Goal: Information Seeking & Learning: Learn about a topic

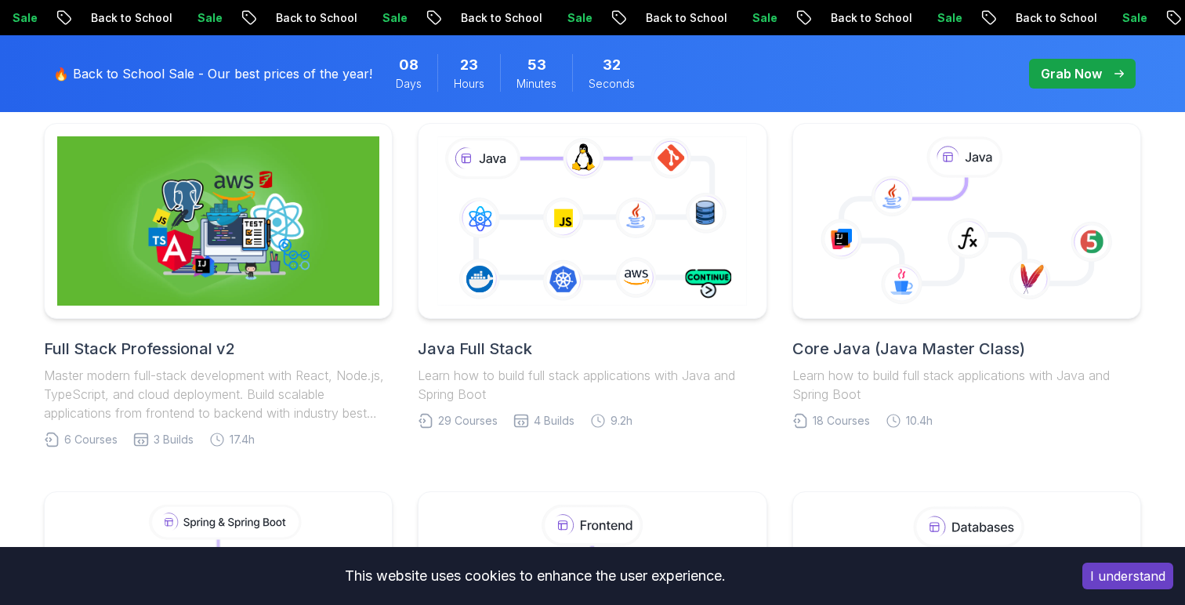
scroll to position [423, 0]
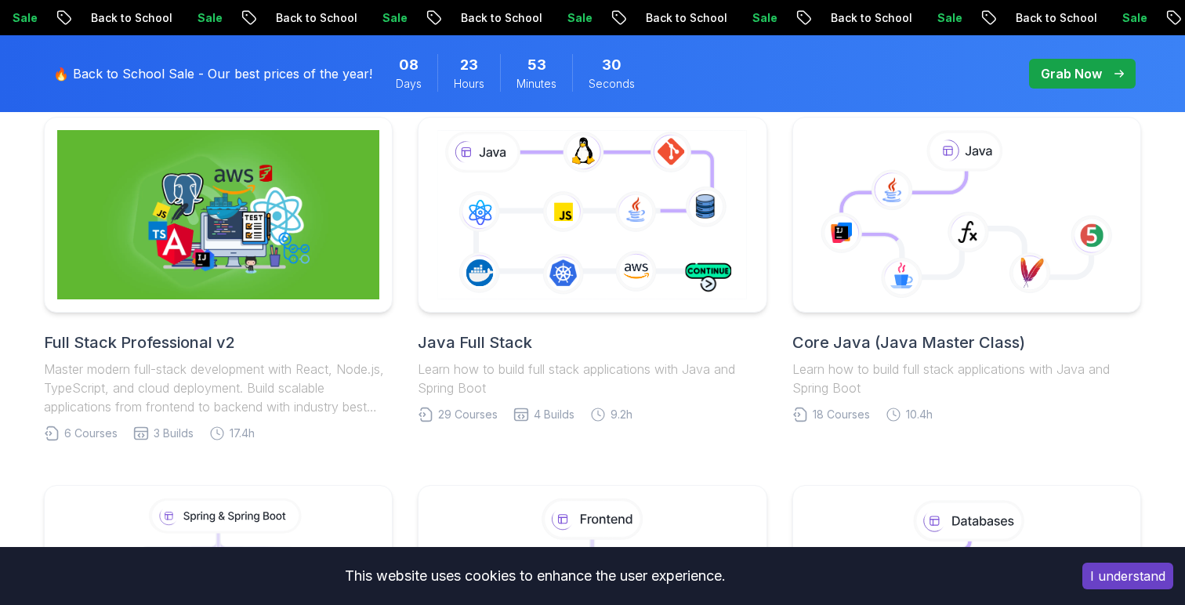
click at [840, 350] on h2 "Core Java (Java Master Class)" at bounding box center [966, 343] width 349 height 22
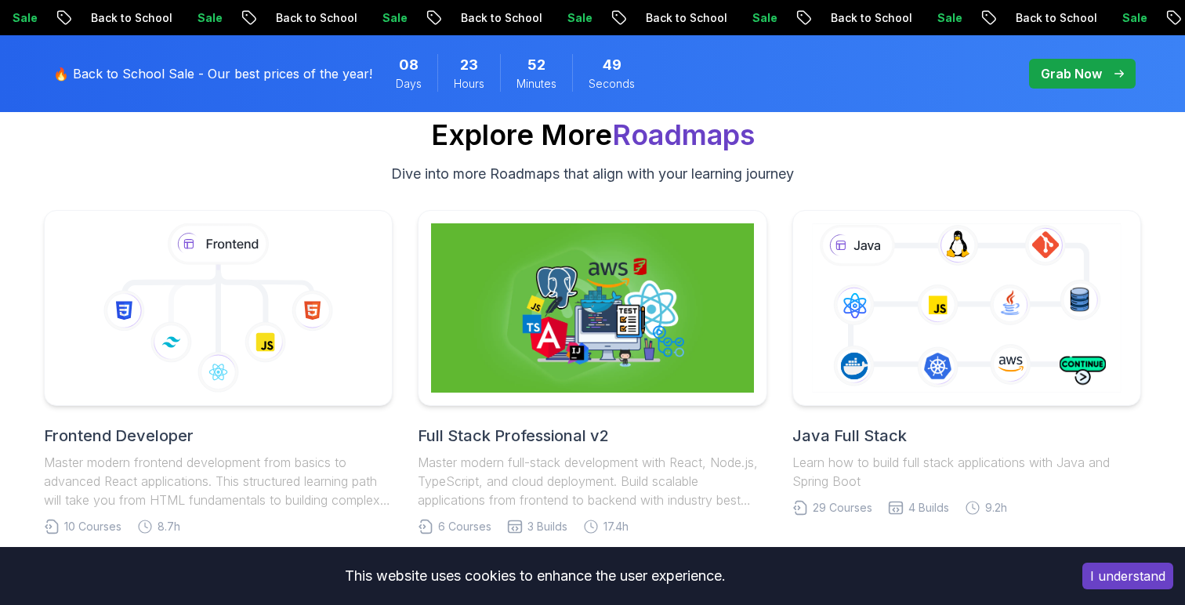
scroll to position [9856, 0]
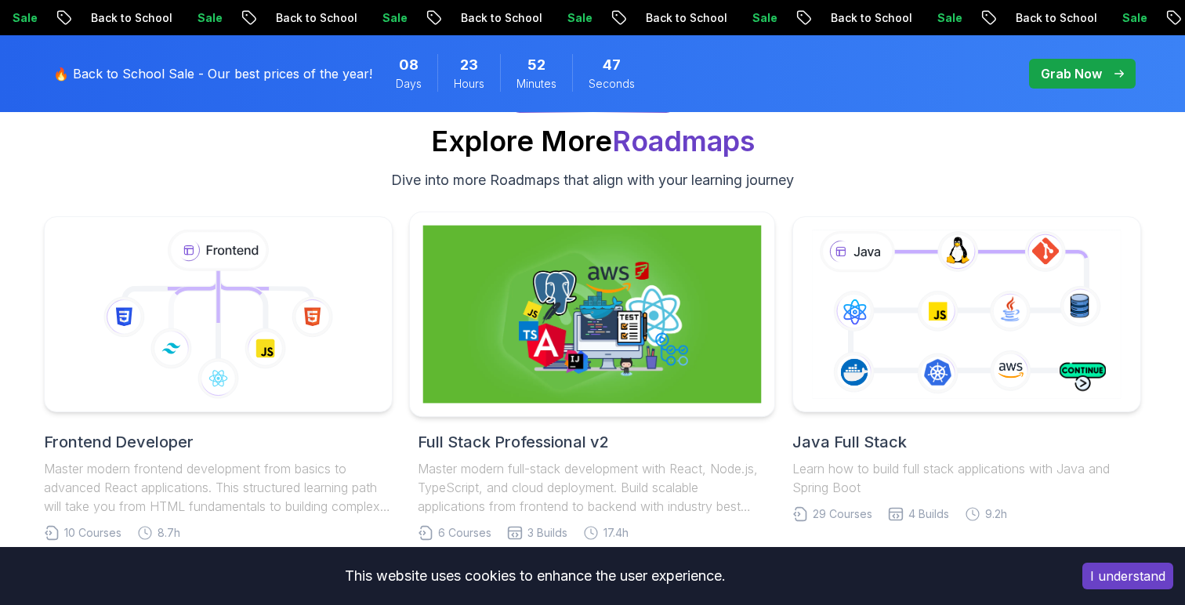
click at [526, 365] on img at bounding box center [592, 315] width 339 height 178
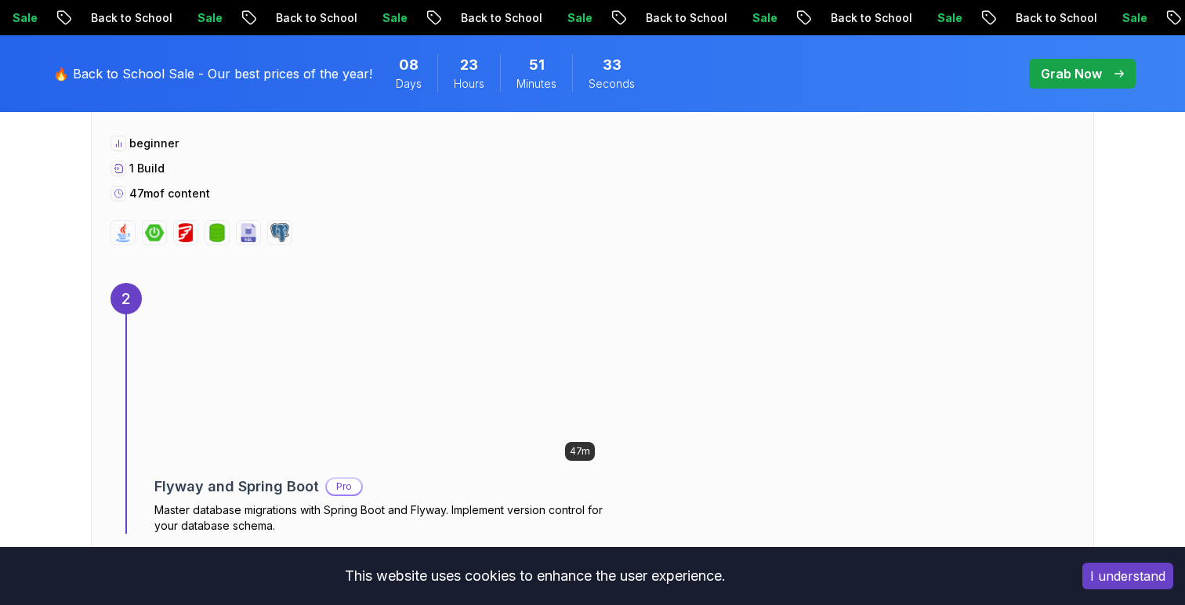
scroll to position [1558, 0]
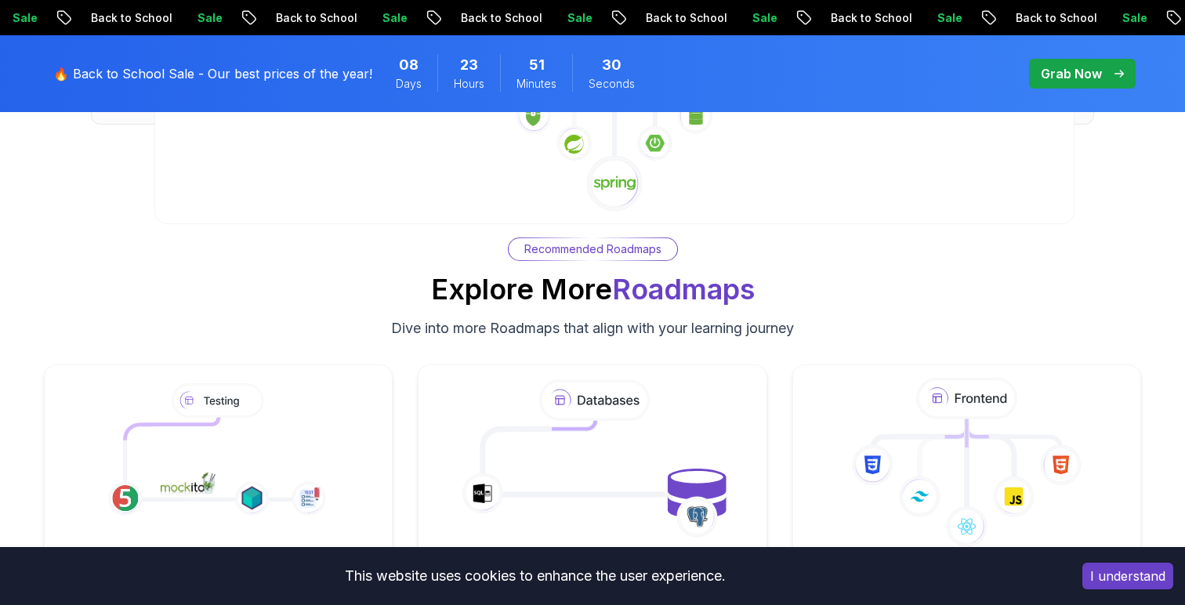
scroll to position [9856, 0]
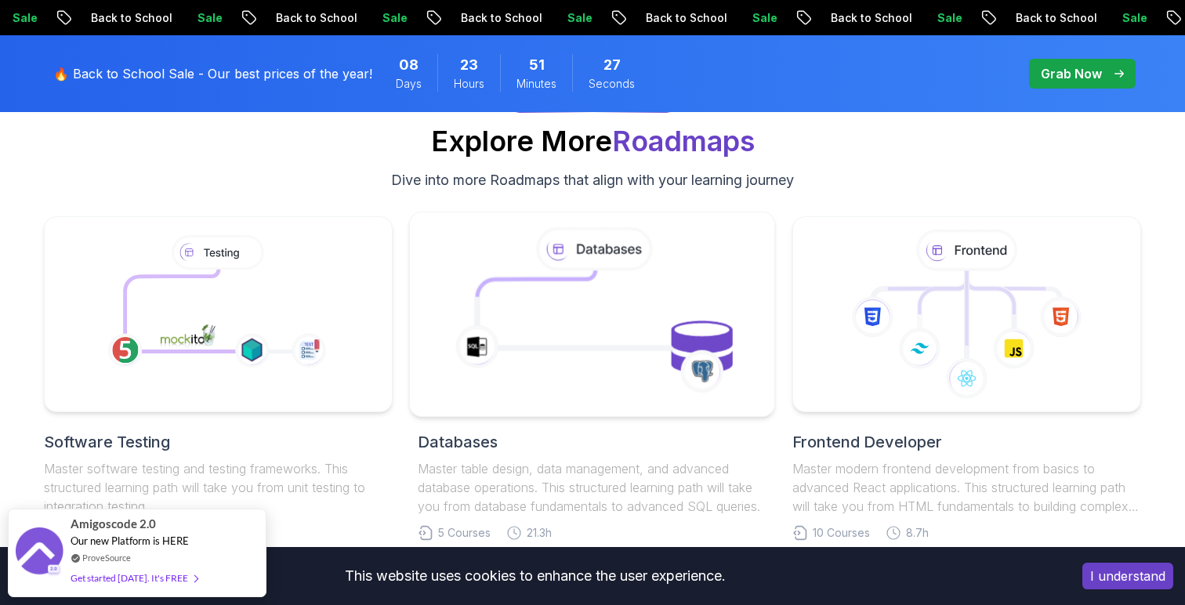
click at [518, 297] on icon at bounding box center [536, 298] width 118 height 57
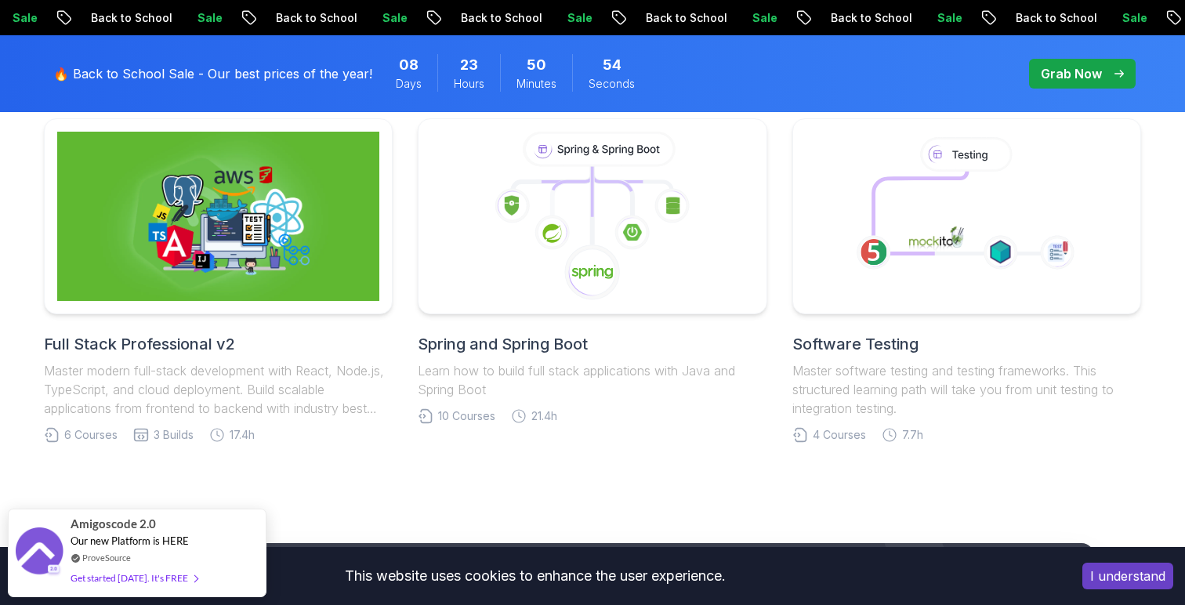
scroll to position [4148, 0]
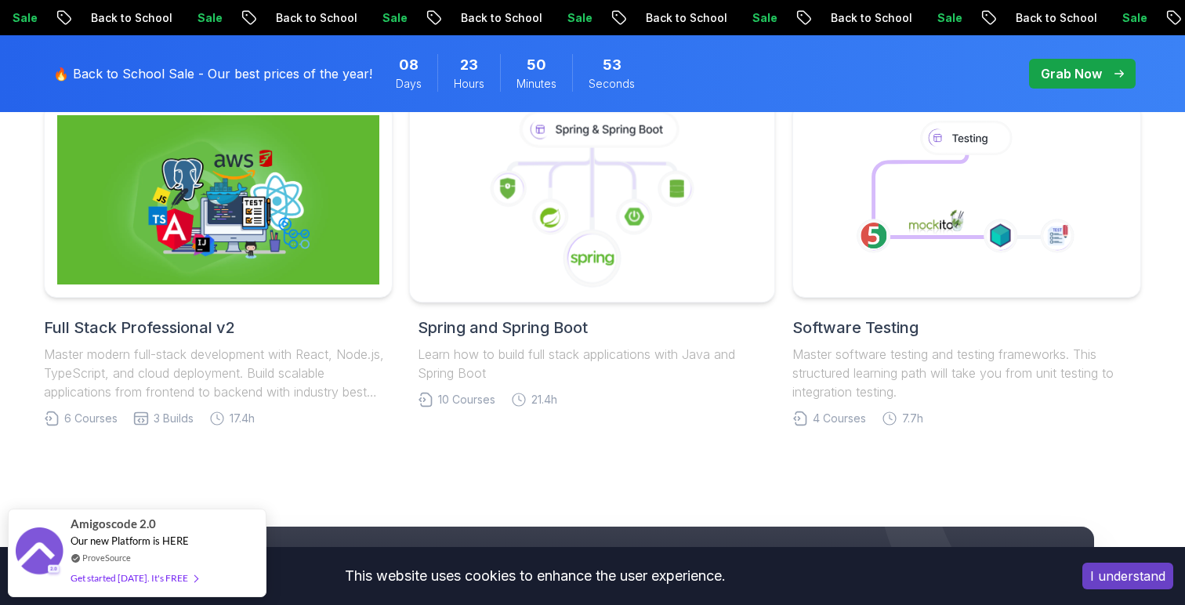
click at [526, 292] on div at bounding box center [592, 200] width 367 height 206
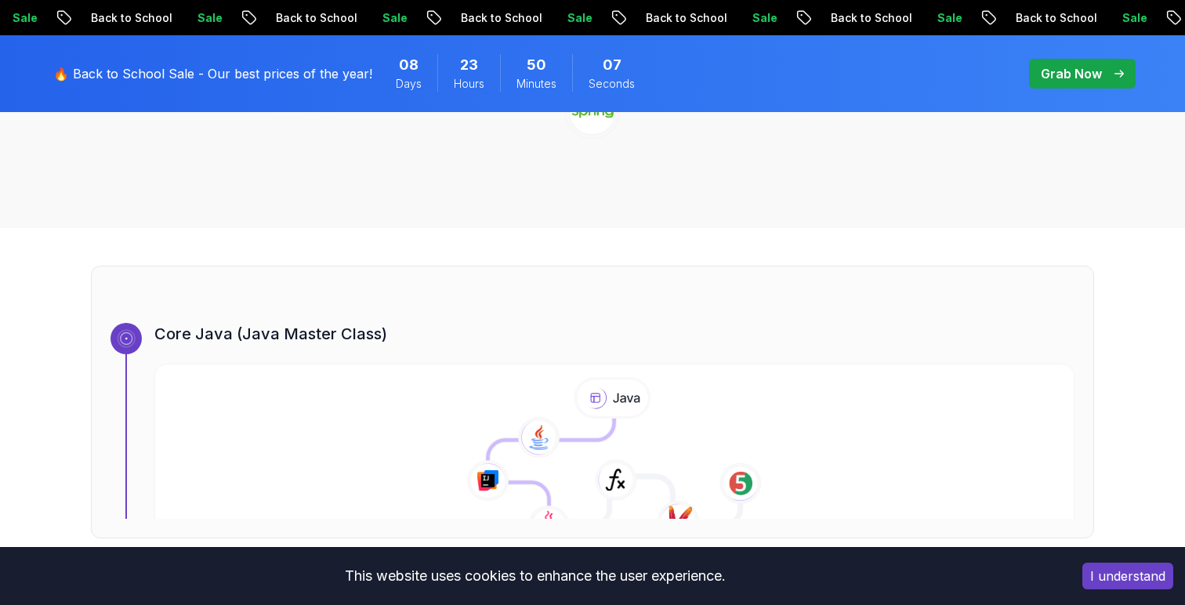
scroll to position [235, 0]
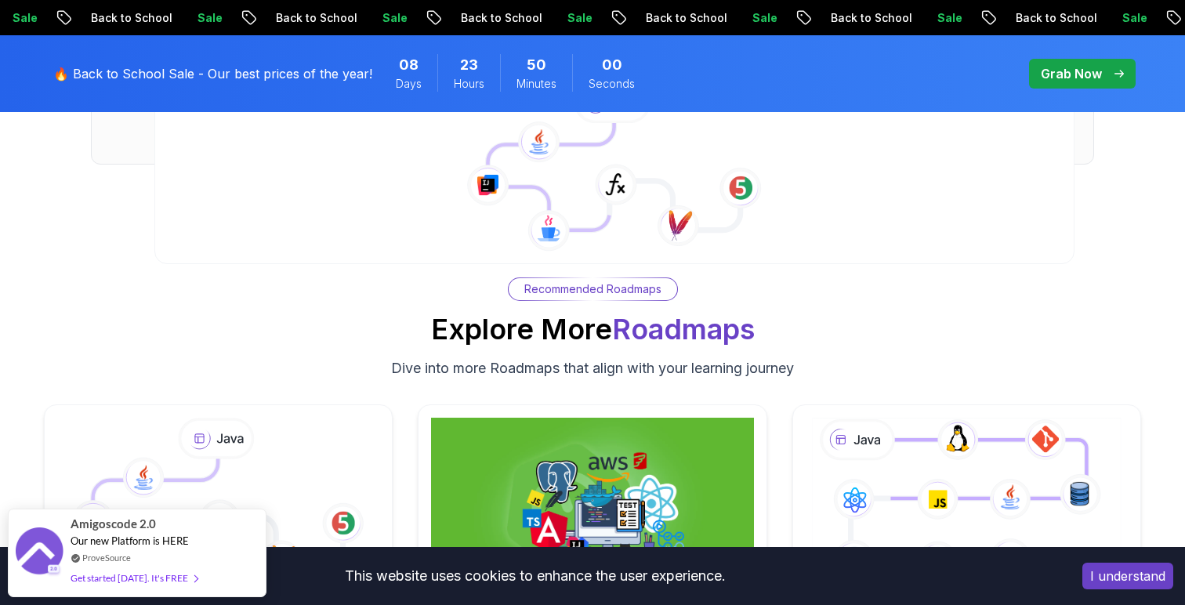
scroll to position [3822, 0]
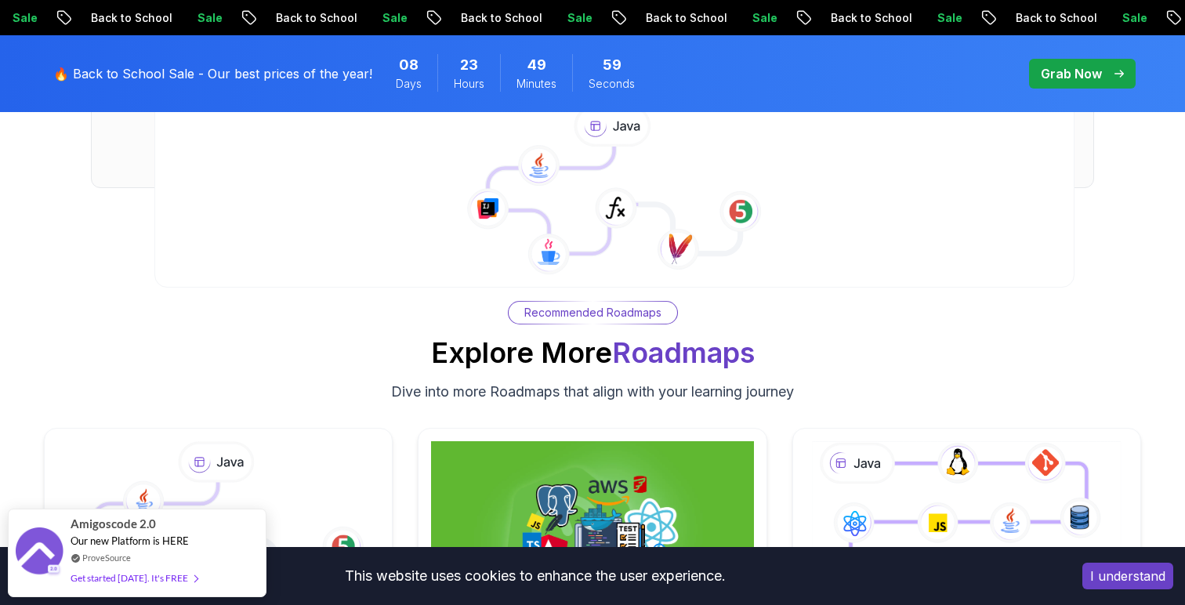
click at [567, 313] on p "Recommended Roadmaps" at bounding box center [592, 313] width 137 height 16
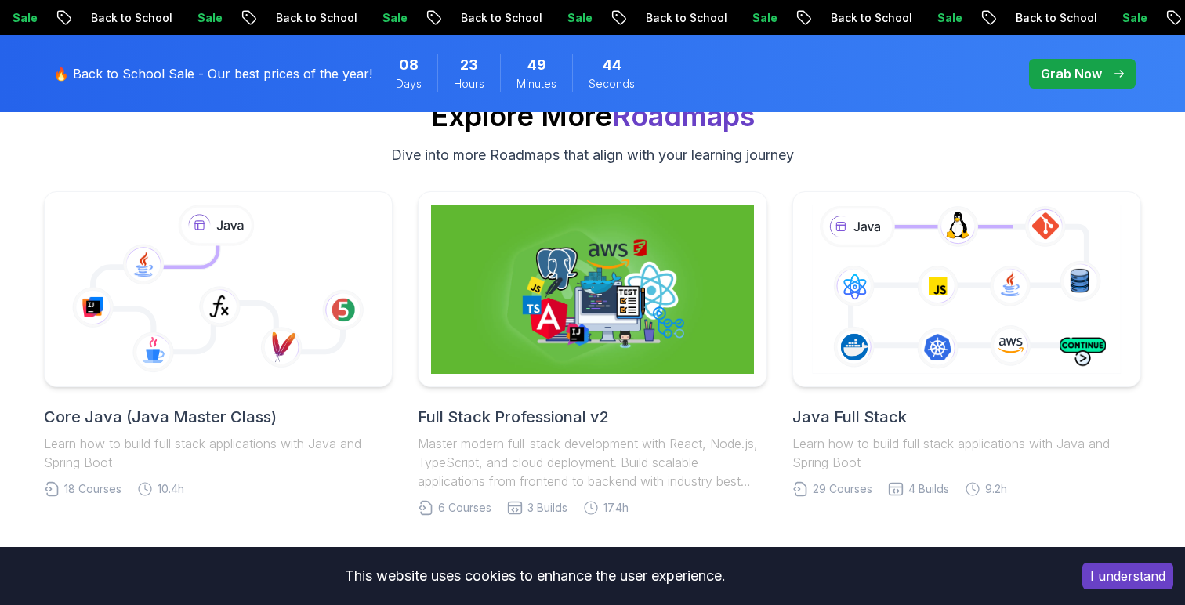
scroll to position [4094, 0]
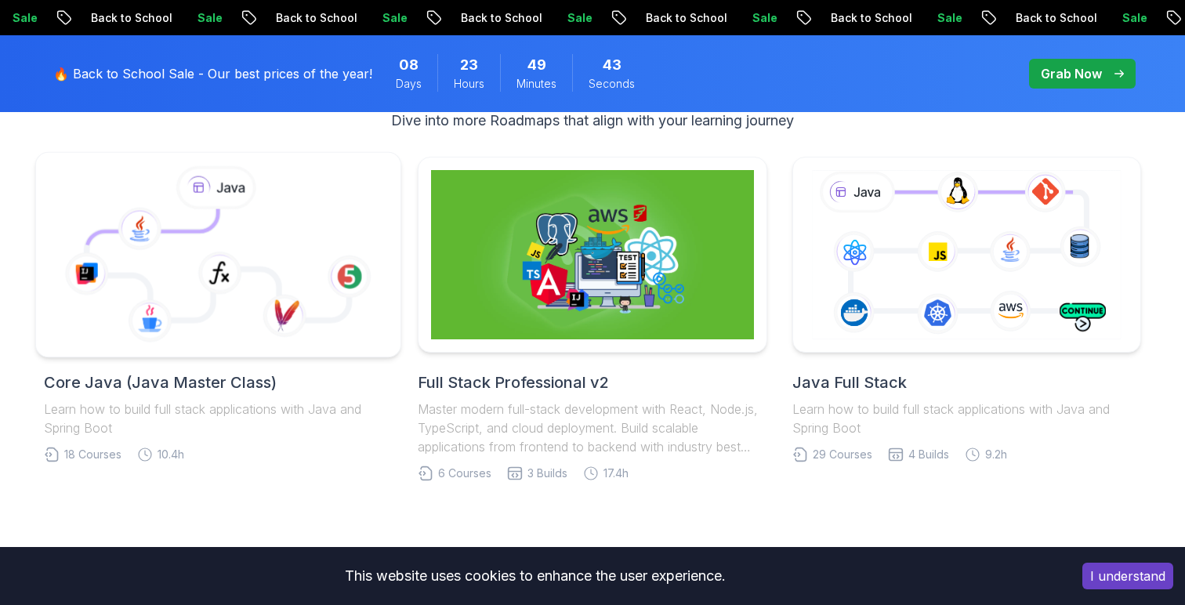
click at [190, 354] on div at bounding box center [218, 255] width 367 height 206
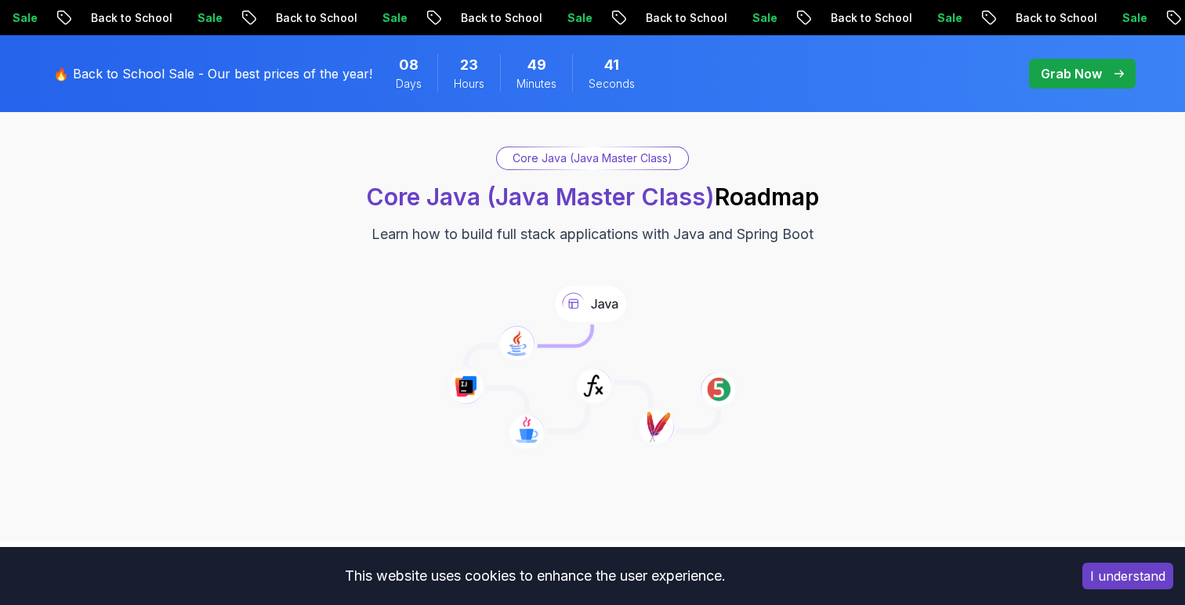
scroll to position [122, 0]
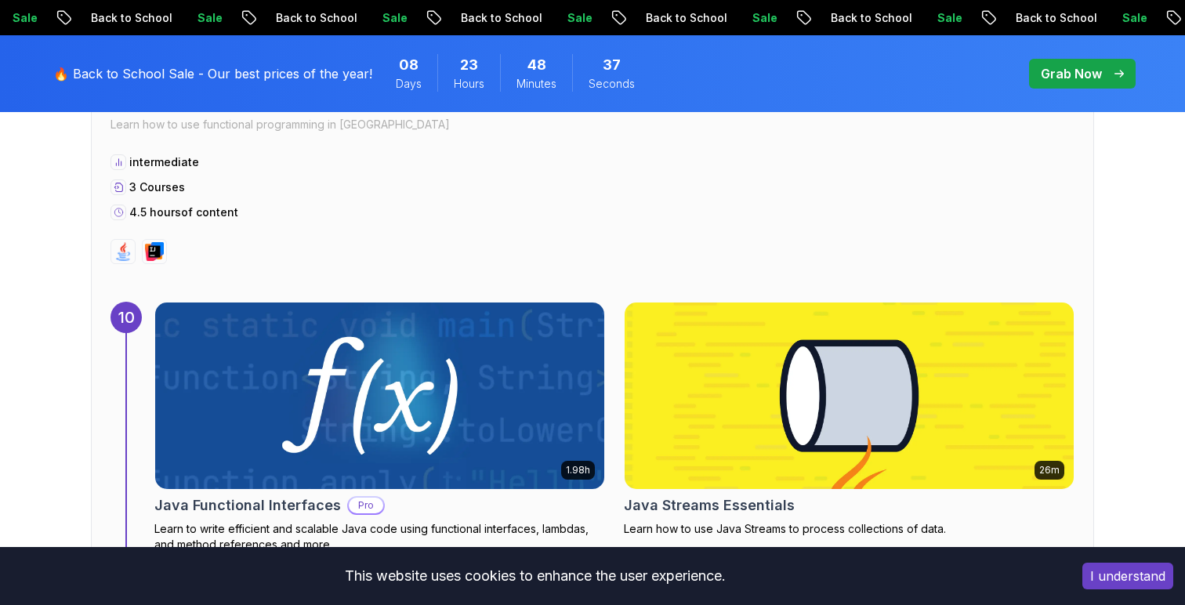
scroll to position [5995, 0]
